Goal: Obtain resource: Download file/media

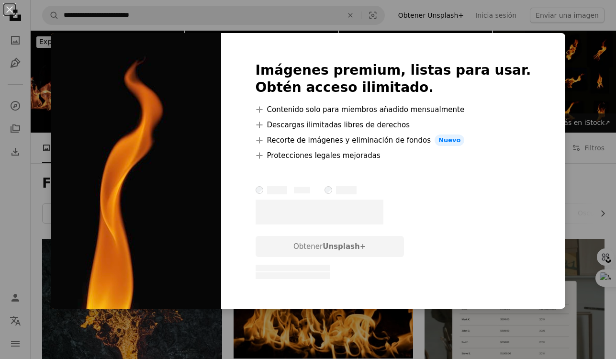
scroll to position [1022, 0]
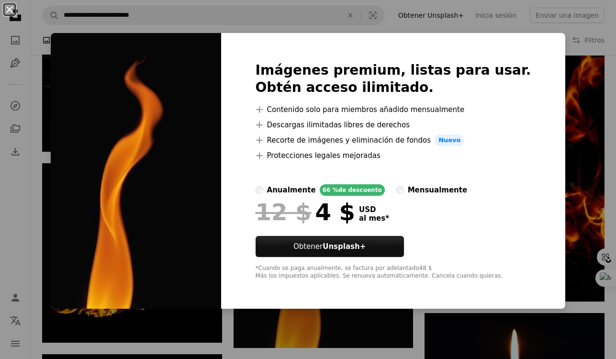
click at [6, 9] on button "An X shape" at bounding box center [9, 9] width 11 height 11
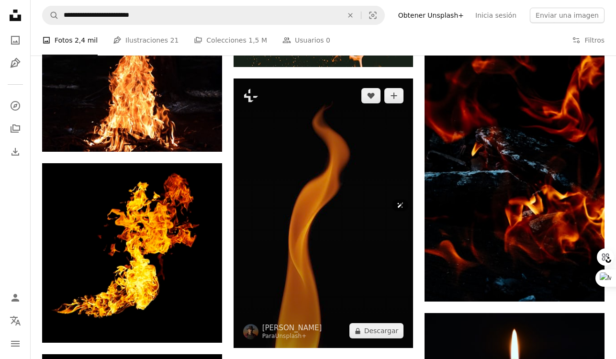
click at [306, 148] on img at bounding box center [324, 214] width 180 height 270
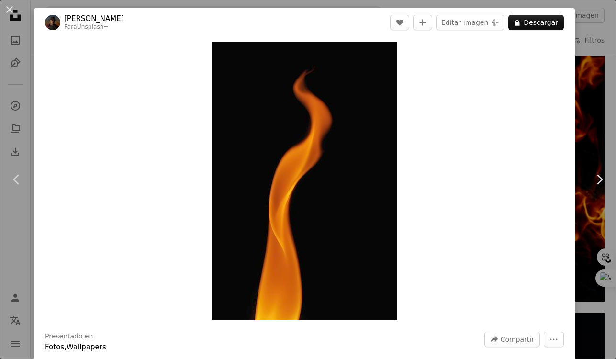
click button "An X shape" at bounding box center [9, 9] width 11 height 11
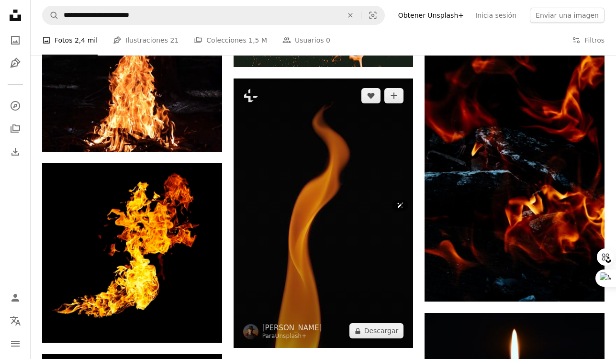
click at [330, 119] on img at bounding box center [324, 214] width 180 height 270
